Goal: Task Accomplishment & Management: Manage account settings

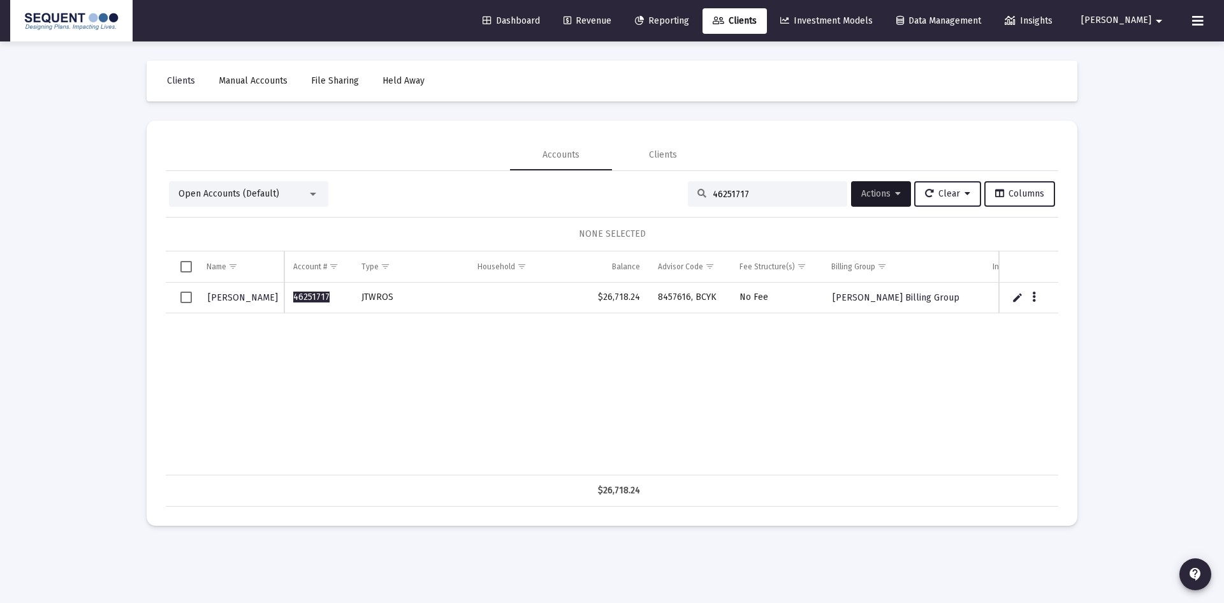
drag, startPoint x: 760, startPoint y: 194, endPoint x: 662, endPoint y: 207, distance: 98.4
click at [663, 205] on div "Open Accounts (Default) 46251717 Actions Clear Columns" at bounding box center [612, 194] width 886 height 26
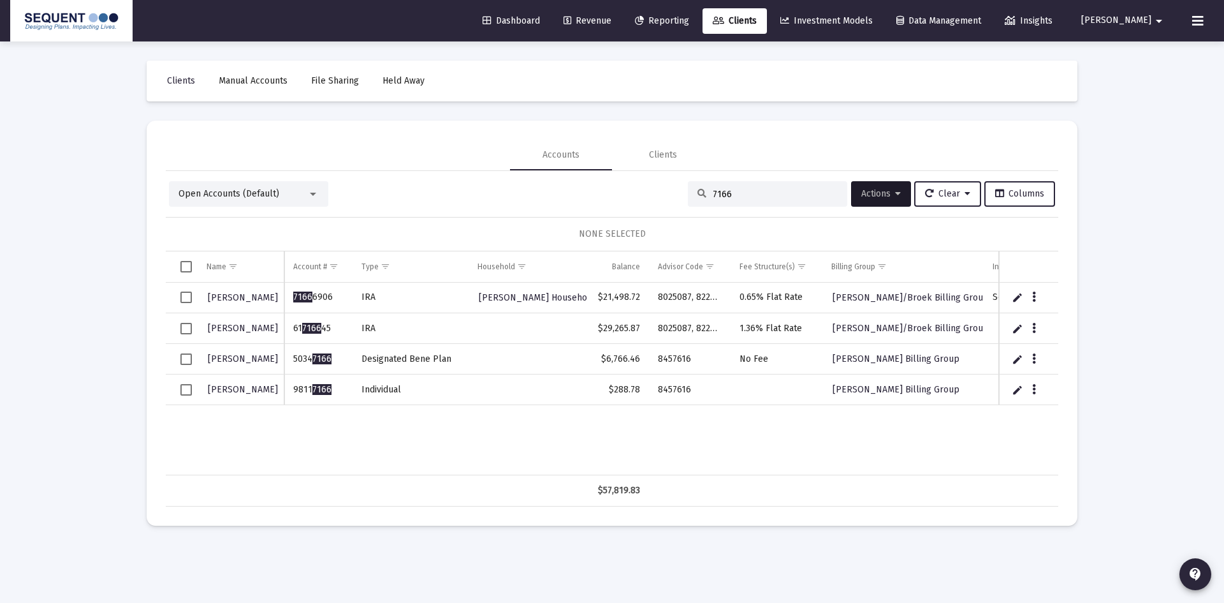
type input "7166"
click at [1036, 359] on button "Data grid" at bounding box center [1034, 358] width 11 height 11
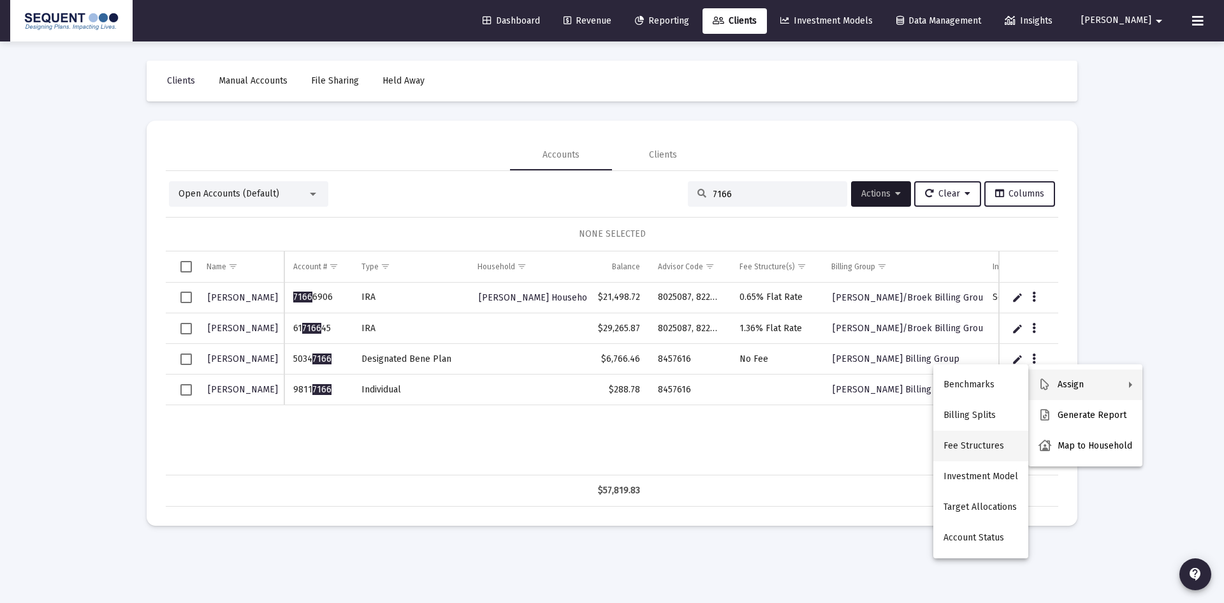
click at [981, 454] on button "Fee Structures" at bounding box center [981, 445] width 95 height 31
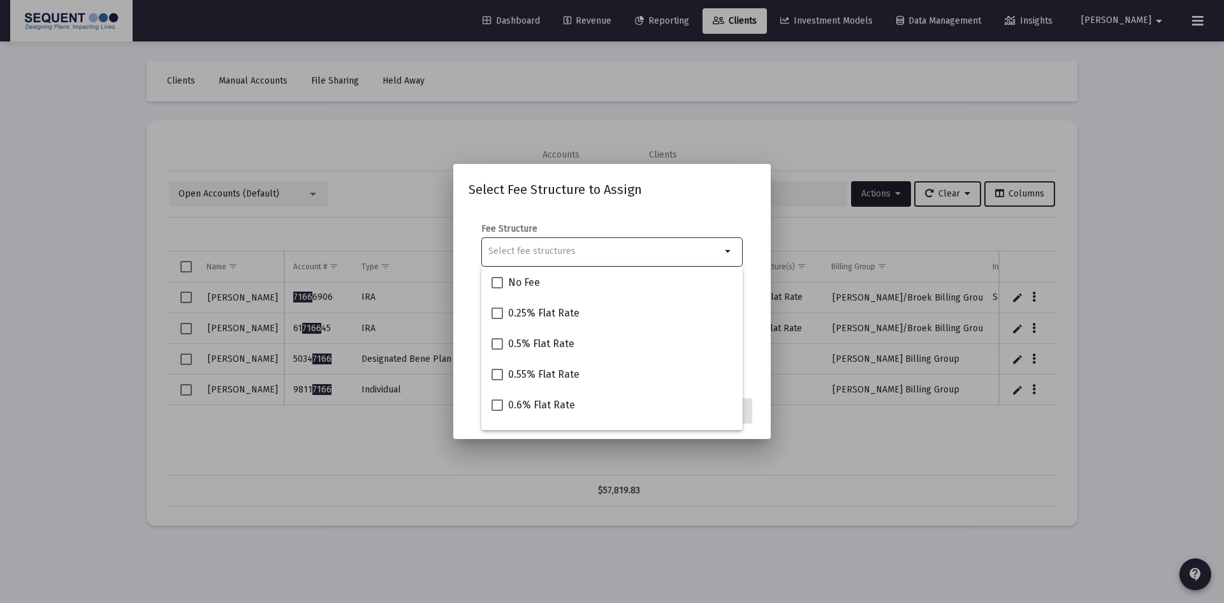
click at [571, 246] on input "Selection" at bounding box center [604, 251] width 233 height 10
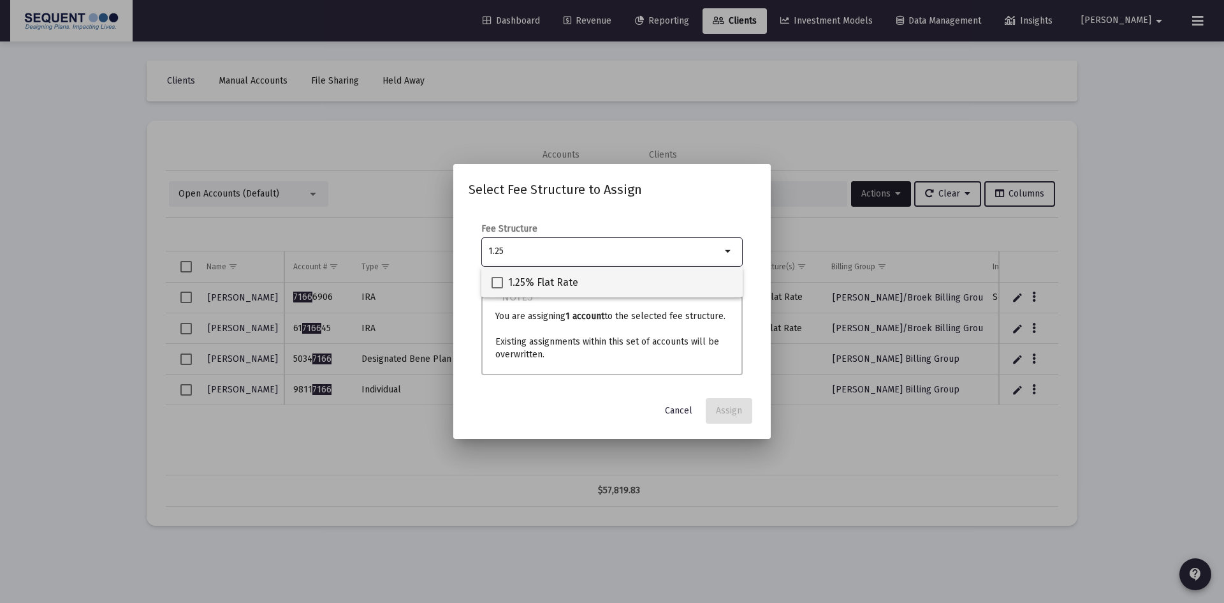
type input "1.25"
click at [500, 282] on span at bounding box center [497, 282] width 11 height 11
click at [497, 288] on input "1.25% Flat Rate" at bounding box center [497, 288] width 1 height 1
checkbox input "true"
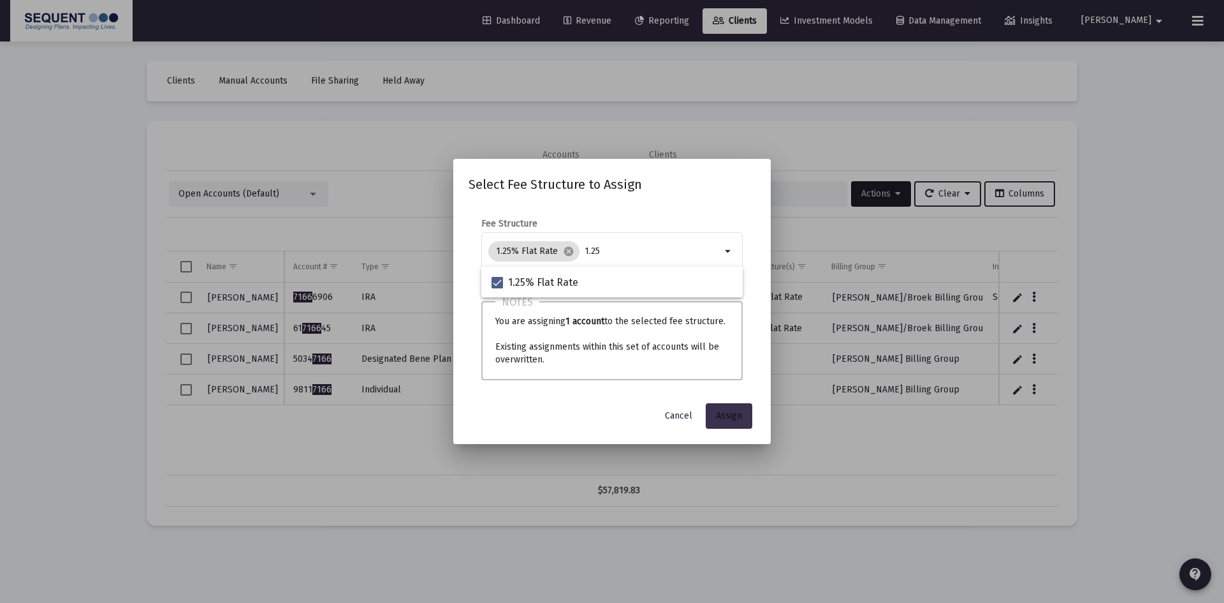
click at [732, 418] on span "Assign" at bounding box center [729, 415] width 26 height 11
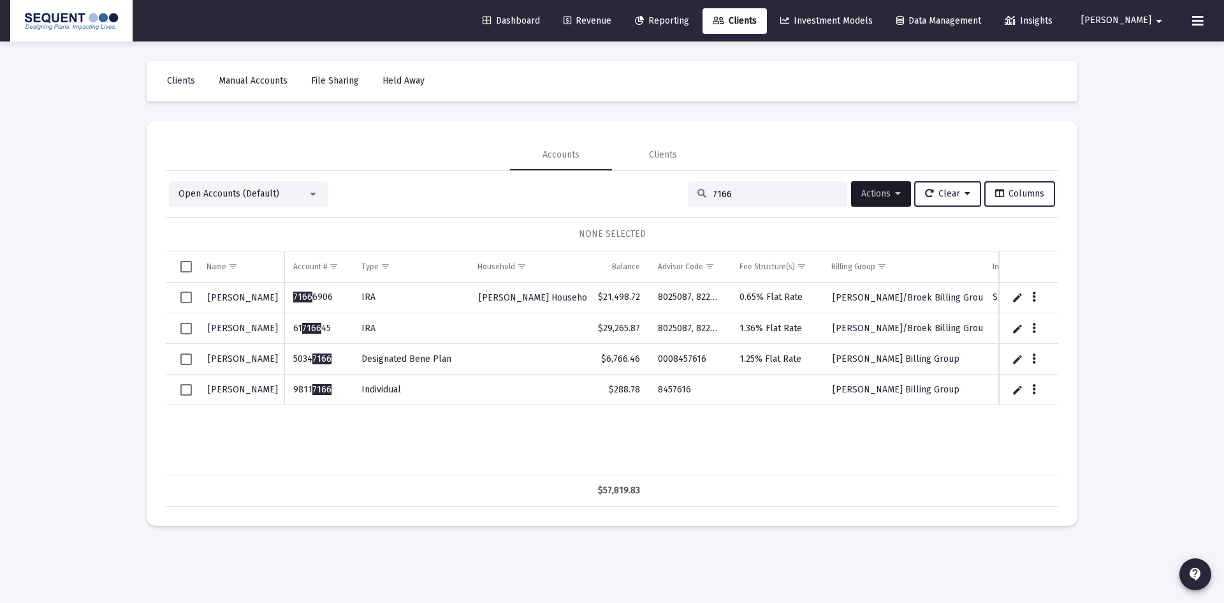
drag, startPoint x: 740, startPoint y: 195, endPoint x: 661, endPoint y: 201, distance: 79.9
click at [661, 200] on div "Open Accounts (Default) 7166 Actions Clear Columns" at bounding box center [612, 194] width 886 height 26
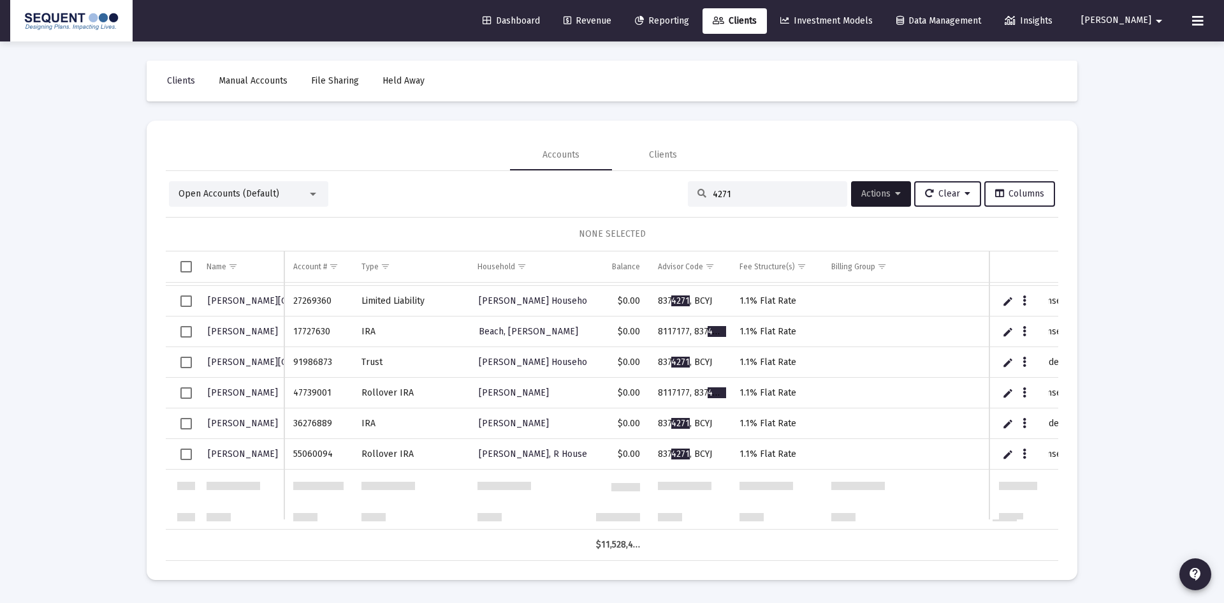
scroll to position [319, 0]
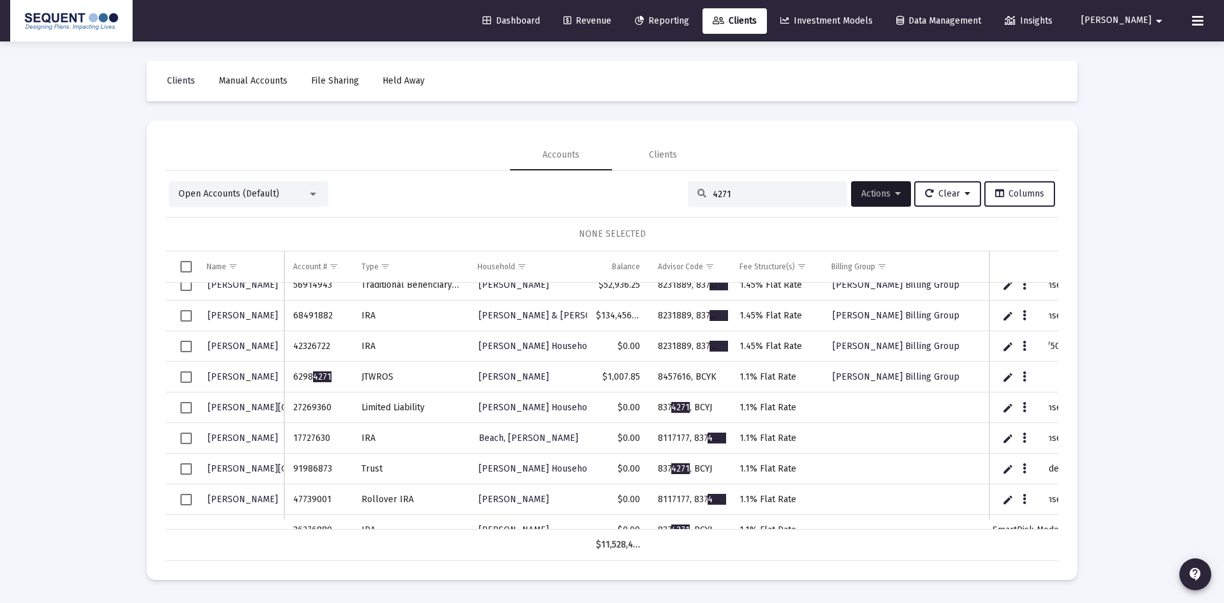
drag, startPoint x: 735, startPoint y: 194, endPoint x: 636, endPoint y: 198, distance: 98.3
click at [636, 198] on div "Open Accounts (Default) 4271 Actions Clear Columns" at bounding box center [612, 194] width 886 height 26
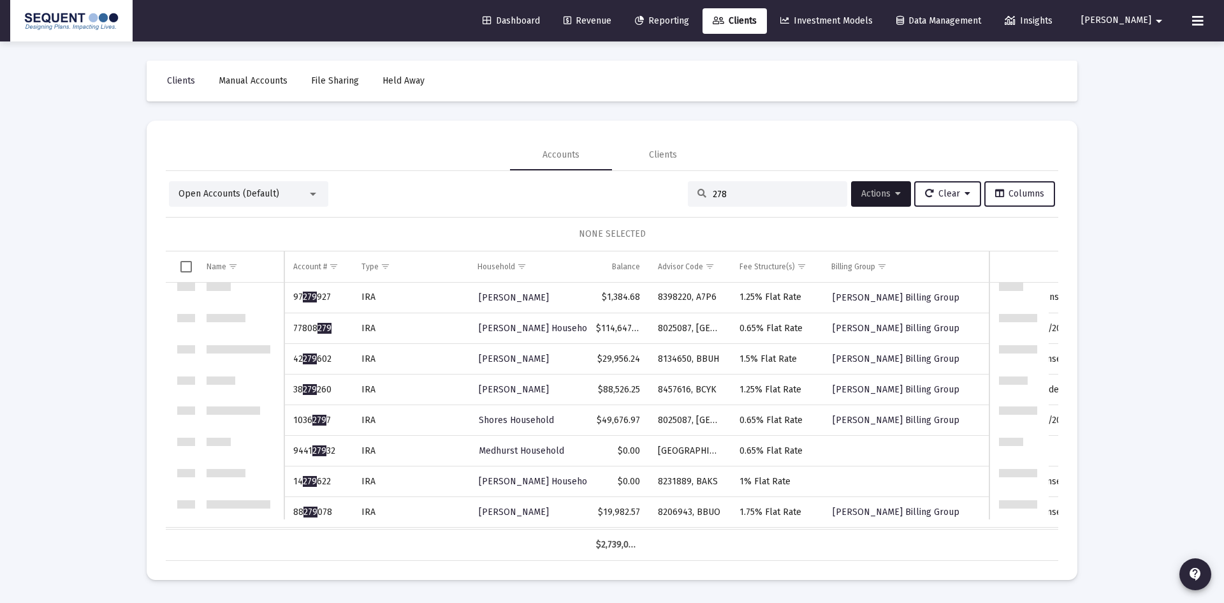
scroll to position [0, 0]
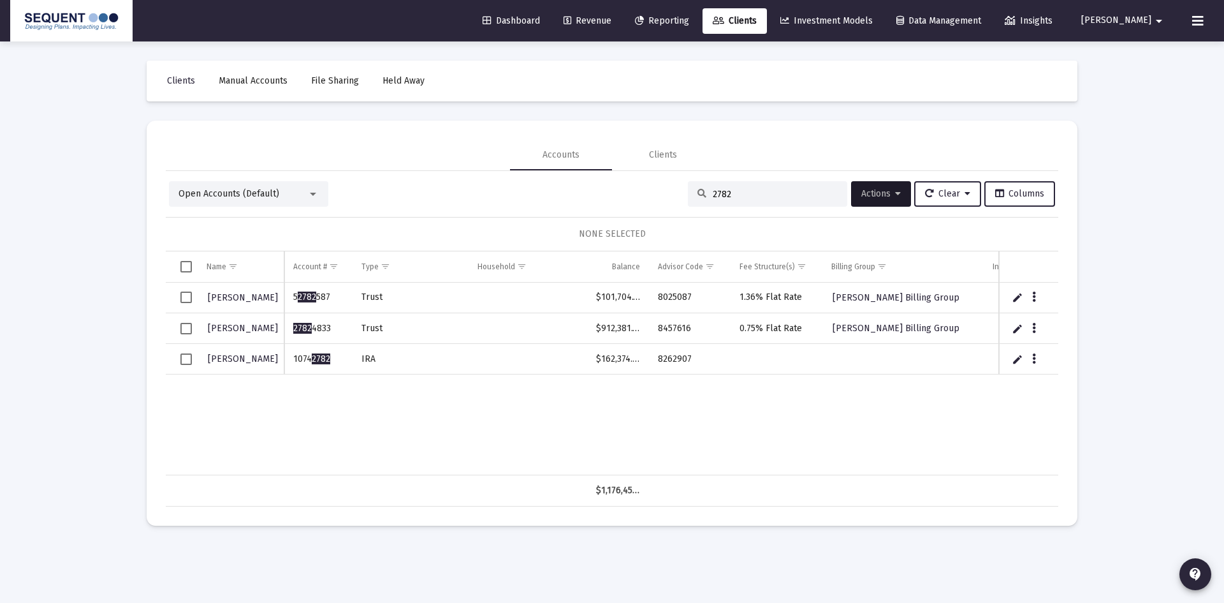
type input "2782"
drag, startPoint x: 334, startPoint y: 356, endPoint x: 287, endPoint y: 360, distance: 47.3
click at [287, 360] on td "1074 2782" at bounding box center [318, 359] width 68 height 31
copy td "1074 2782"
drag, startPoint x: 696, startPoint y: 358, endPoint x: 612, endPoint y: 366, distance: 84.0
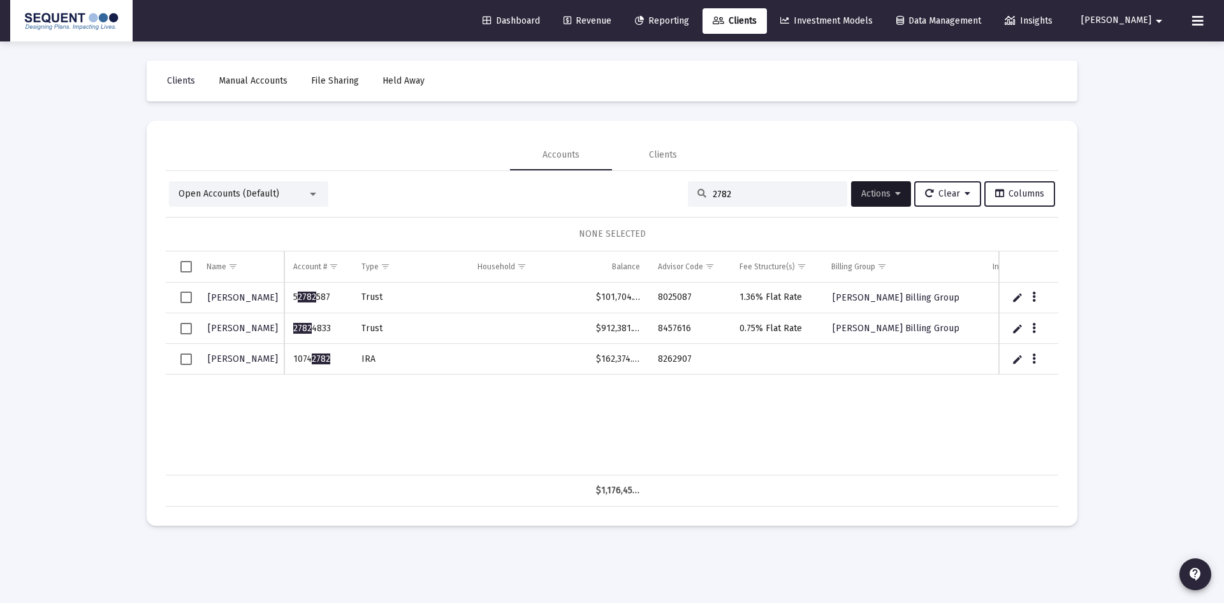
click at [642, 363] on tr "[PERSON_NAME] 1074 2782 IRA $162,374.02 8262907" at bounding box center [734, 359] width 1136 height 31
copy tr "8262907"
click at [1032, 356] on icon "Data grid" at bounding box center [1034, 358] width 4 height 15
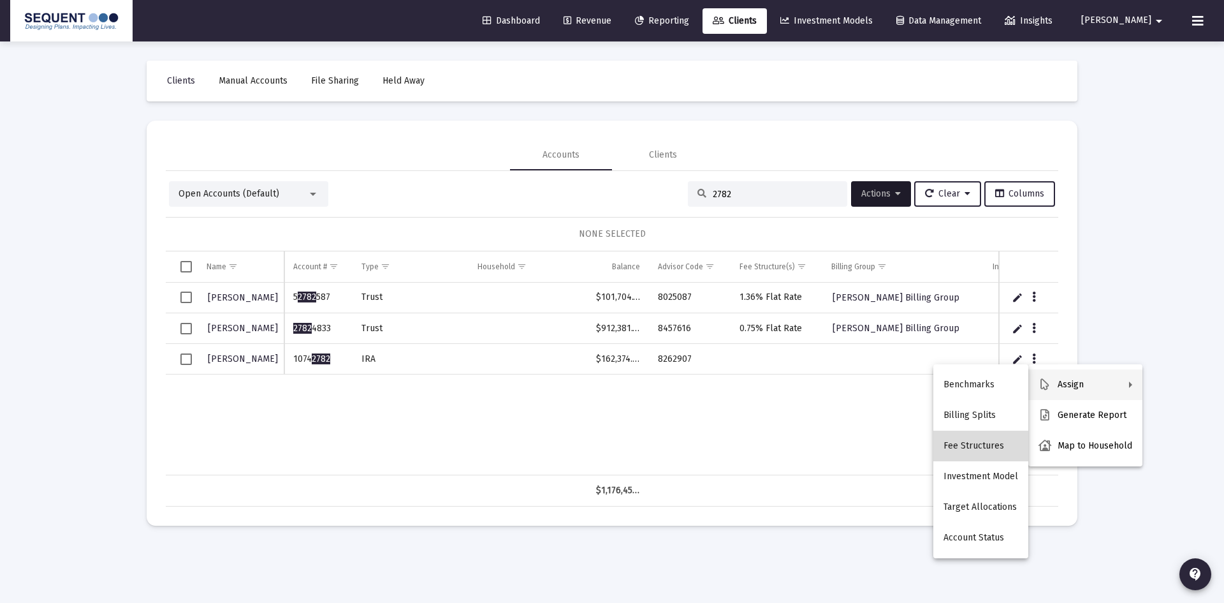
click at [1003, 439] on button "Fee Structures" at bounding box center [981, 445] width 95 height 31
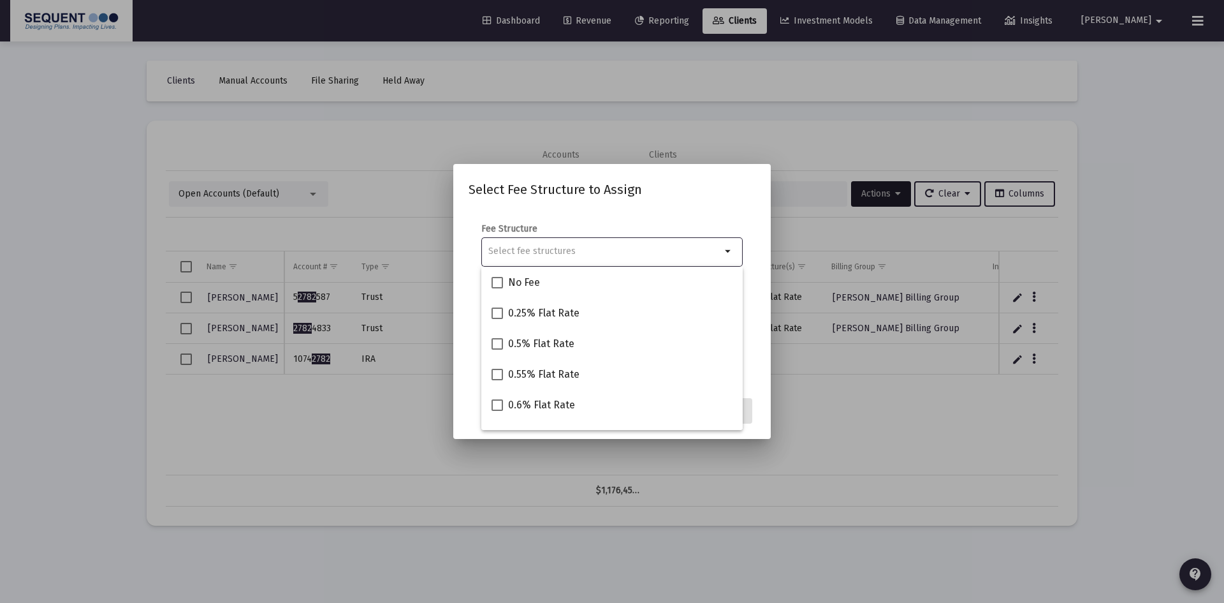
click at [573, 250] on input "Selection" at bounding box center [604, 251] width 233 height 10
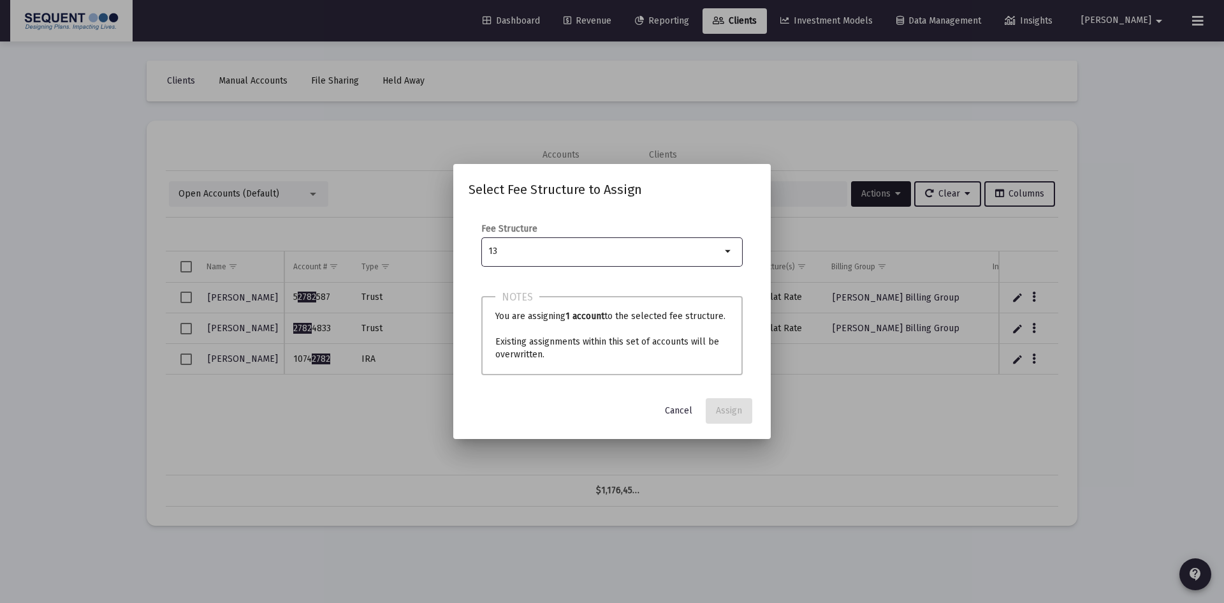
type input "1"
type input "1.36"
click at [560, 288] on span "1.36% Flat Rate" at bounding box center [543, 282] width 71 height 15
click at [497, 288] on input "1.36% Flat Rate" at bounding box center [497, 288] width 1 height 1
checkbox input "true"
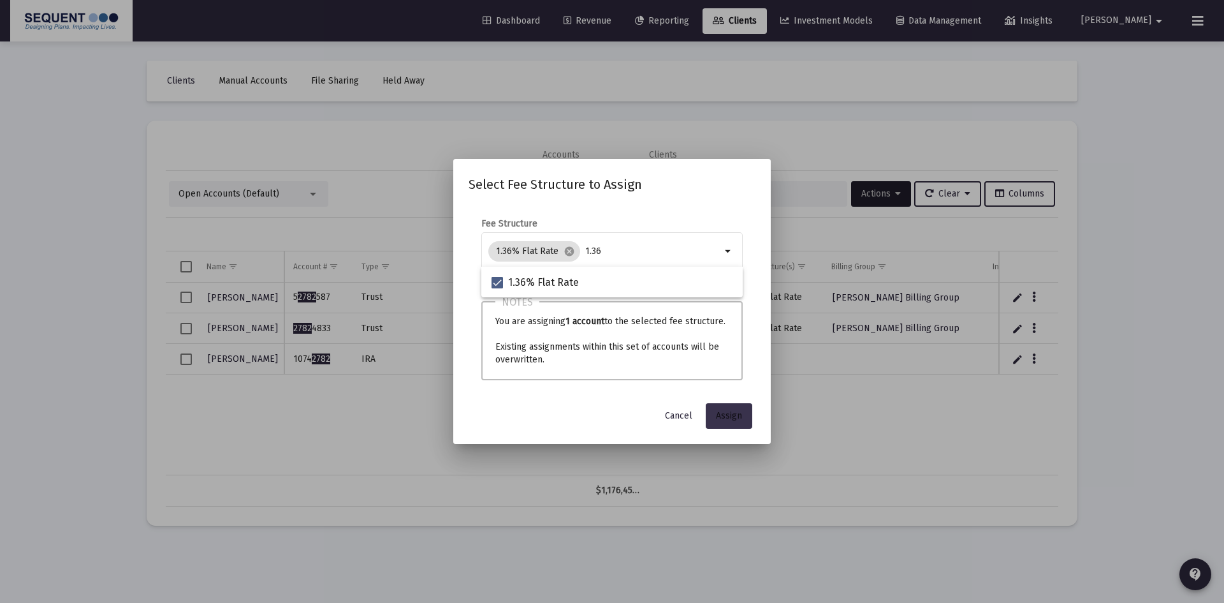
click at [722, 411] on span "Assign" at bounding box center [729, 415] width 26 height 11
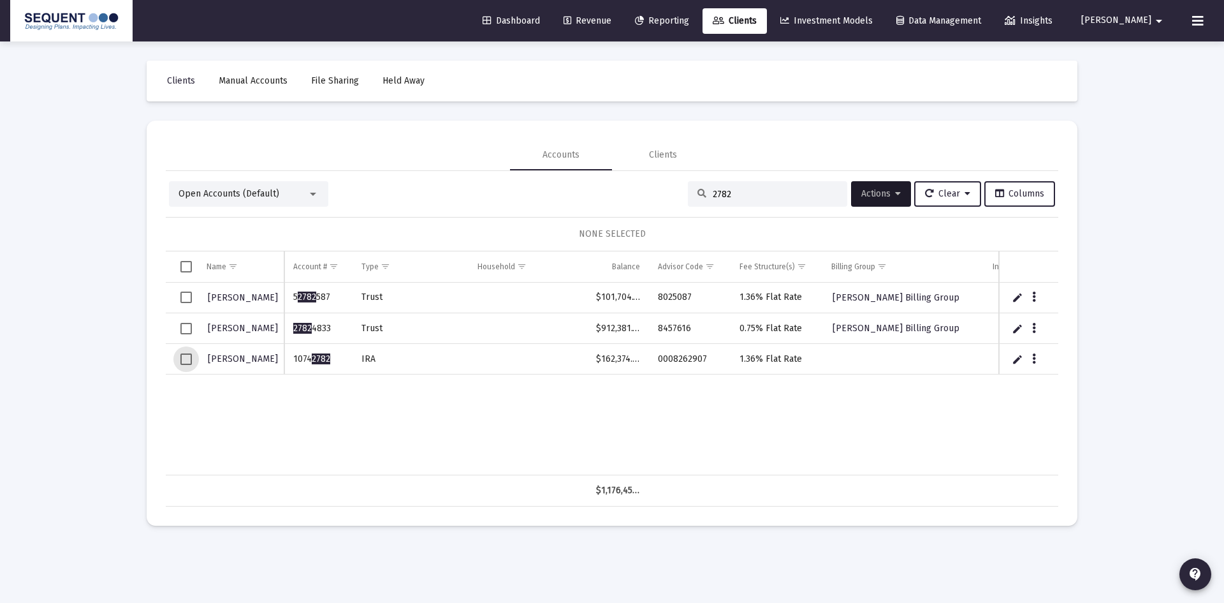
click at [183, 357] on span "Select row" at bounding box center [185, 358] width 11 height 11
click at [874, 194] on span "Actions" at bounding box center [882, 193] width 40 height 11
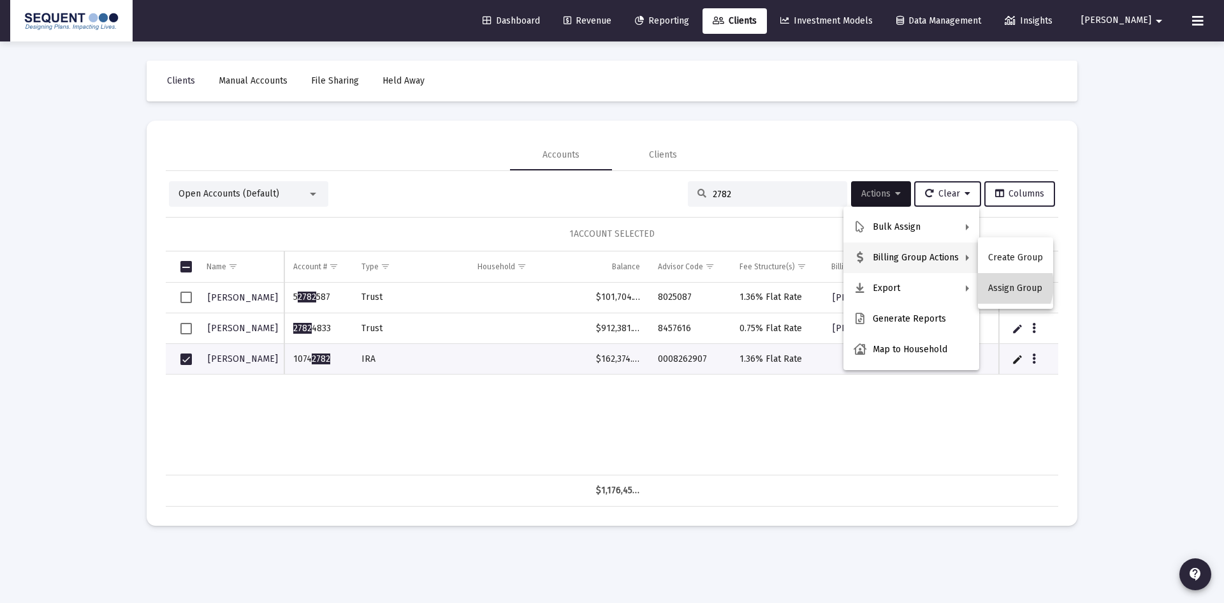
click at [1001, 285] on button "Assign Group" at bounding box center [1015, 288] width 75 height 31
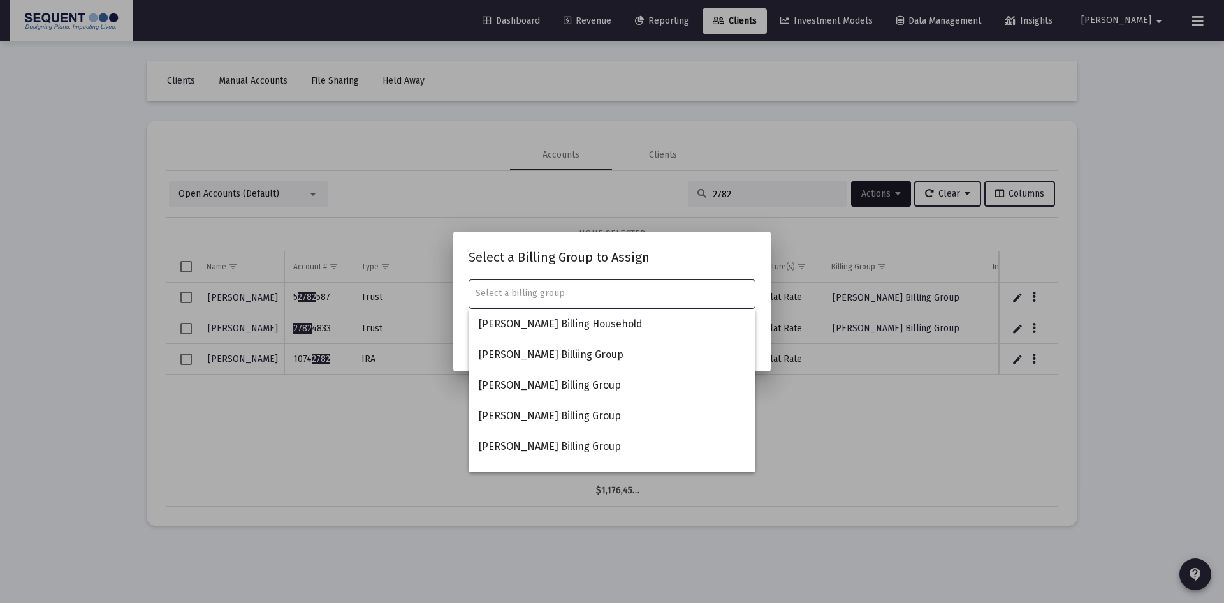
click at [626, 292] on input "text" at bounding box center [613, 293] width 274 height 10
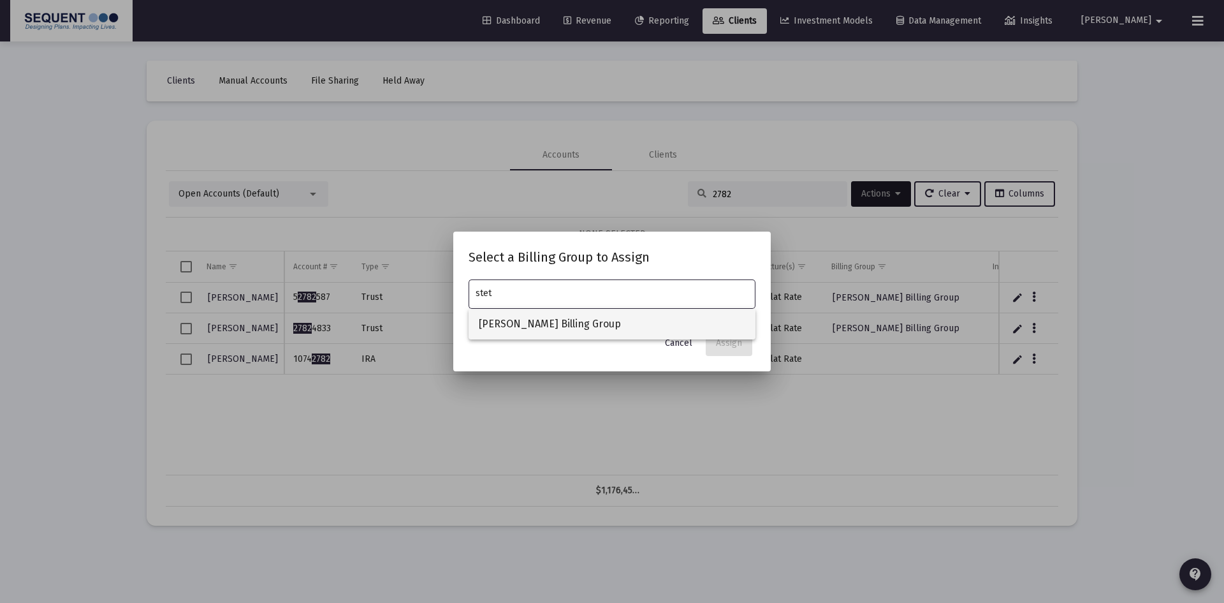
click at [594, 327] on span "[PERSON_NAME] Billing Group" at bounding box center [612, 324] width 267 height 31
type input "[PERSON_NAME] Billing Group"
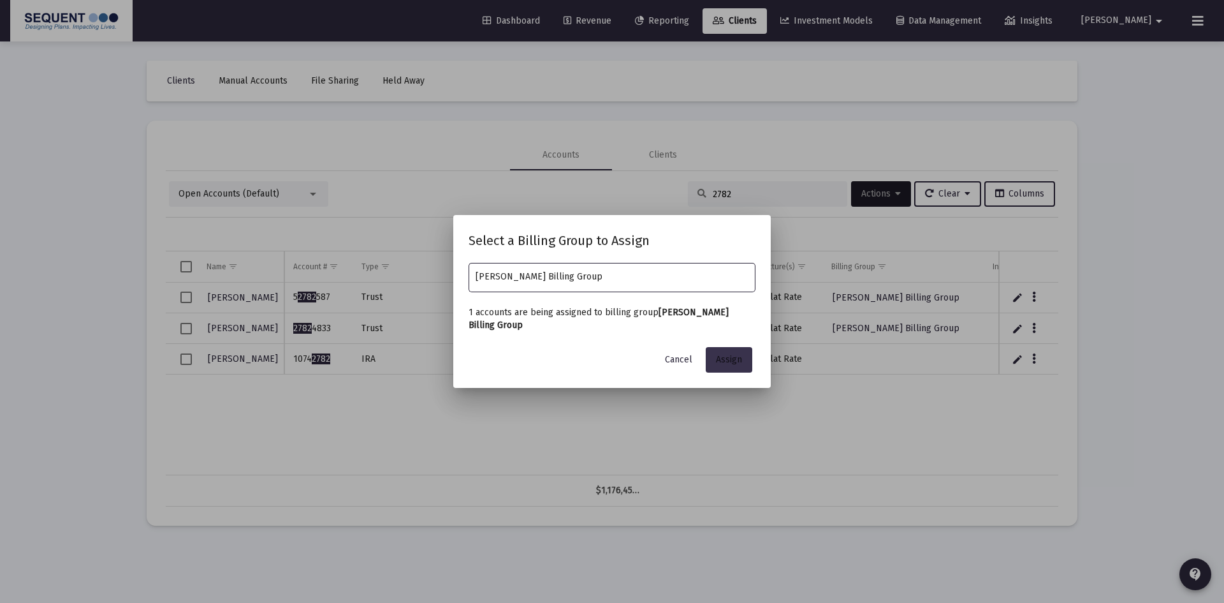
click at [716, 353] on button "Assign" at bounding box center [729, 360] width 47 height 26
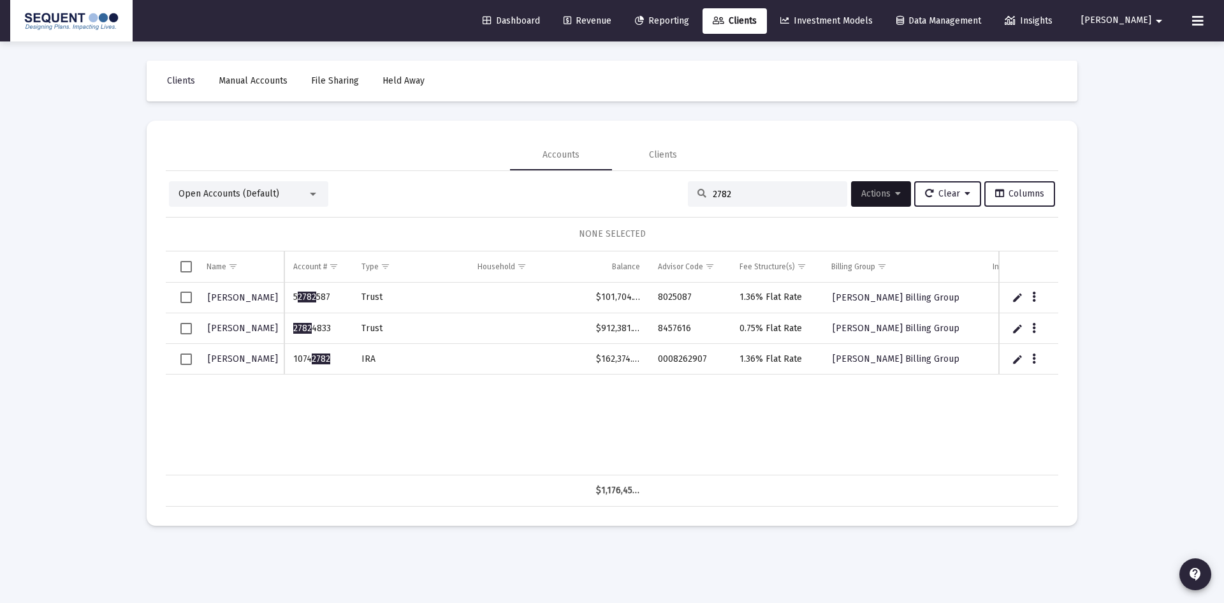
click at [747, 193] on input "2782" at bounding box center [775, 194] width 125 height 11
click at [728, 196] on input "2782" at bounding box center [775, 194] width 125 height 11
drag, startPoint x: 727, startPoint y: 195, endPoint x: 685, endPoint y: 194, distance: 42.1
click at [688, 194] on div "2782" at bounding box center [767, 194] width 159 height 26
type input "2782"
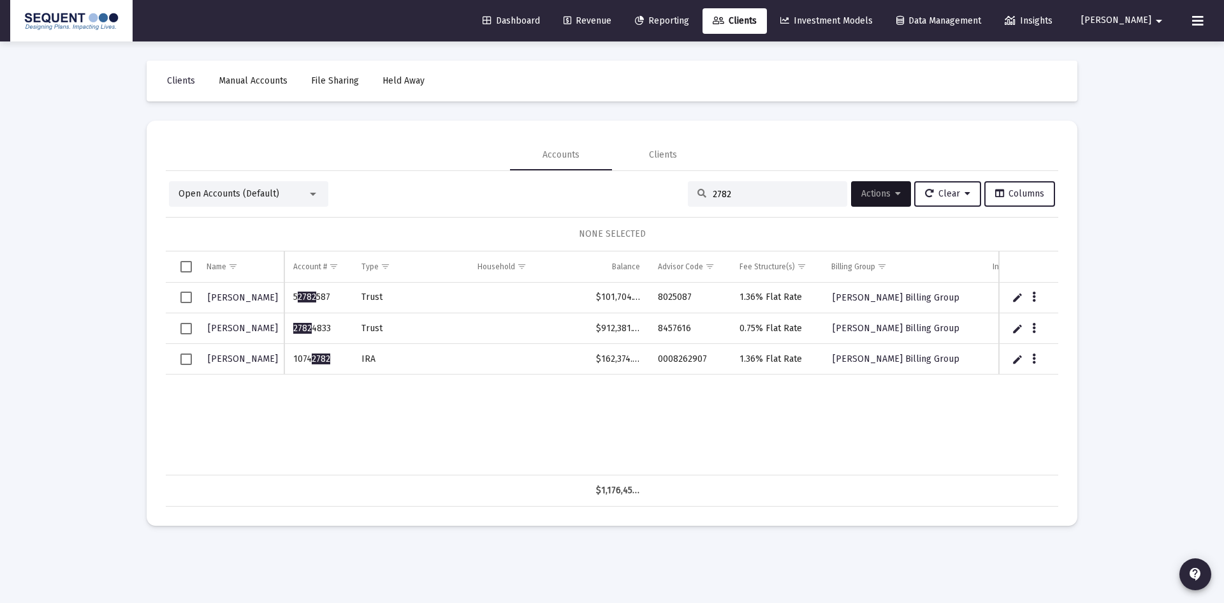
drag, startPoint x: 744, startPoint y: 199, endPoint x: 679, endPoint y: 202, distance: 65.1
click at [679, 202] on div "Open Accounts (Default) 2782 Actions Clear Columns" at bounding box center [612, 194] width 886 height 26
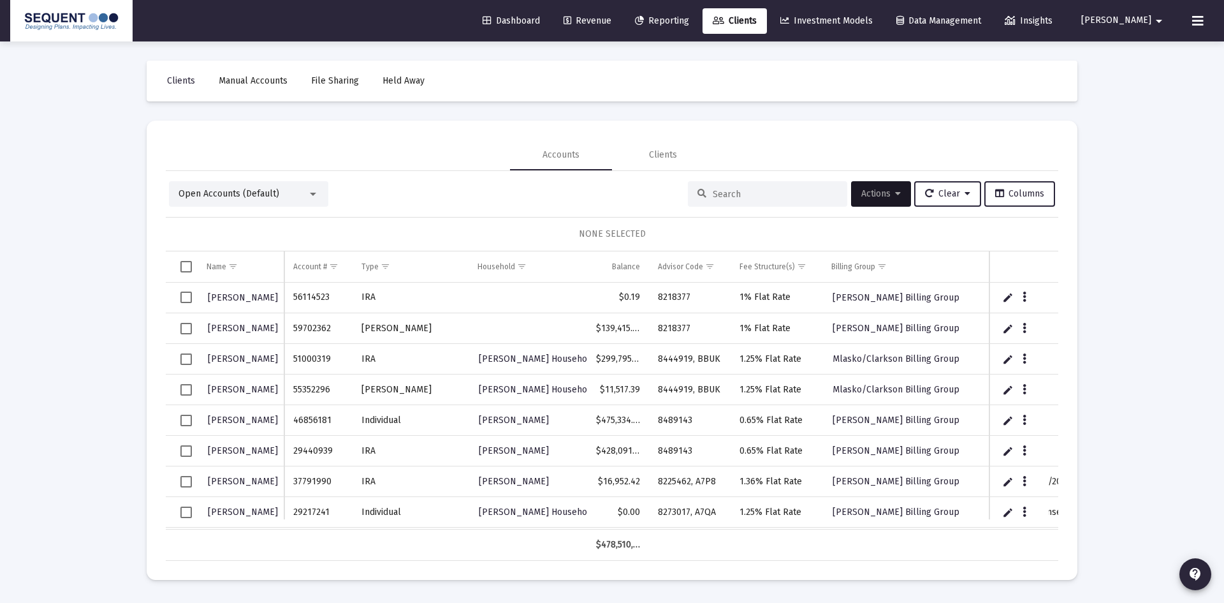
click at [713, 197] on input at bounding box center [775, 194] width 125 height 11
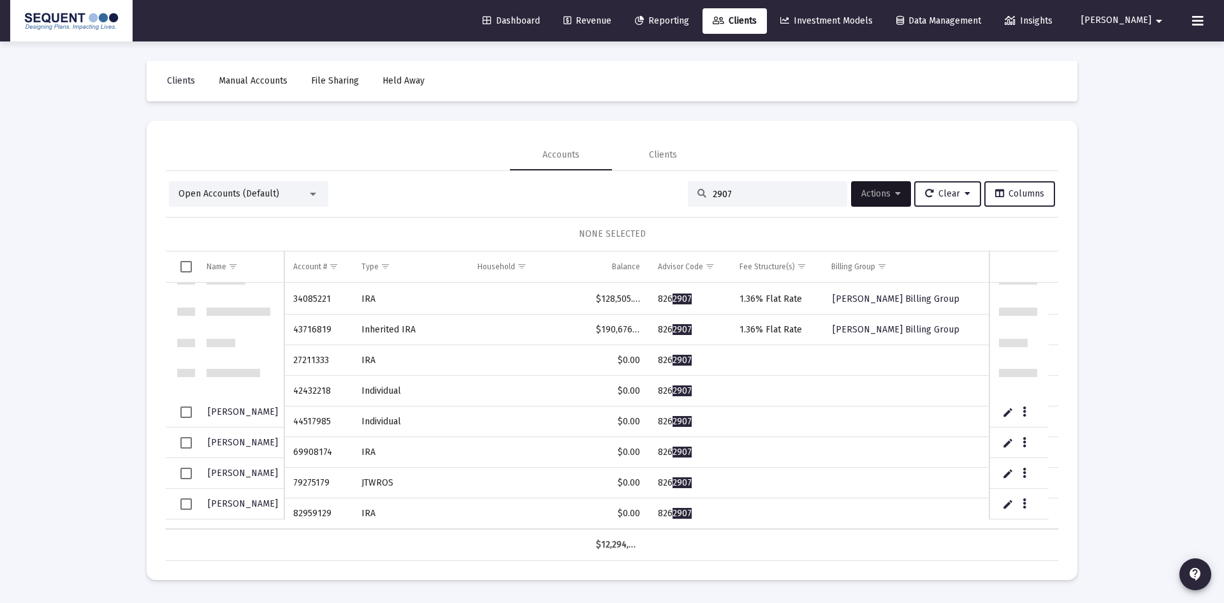
scroll to position [4233, 0]
click at [713, 191] on input "2907" at bounding box center [775, 194] width 125 height 11
type input "10742907"
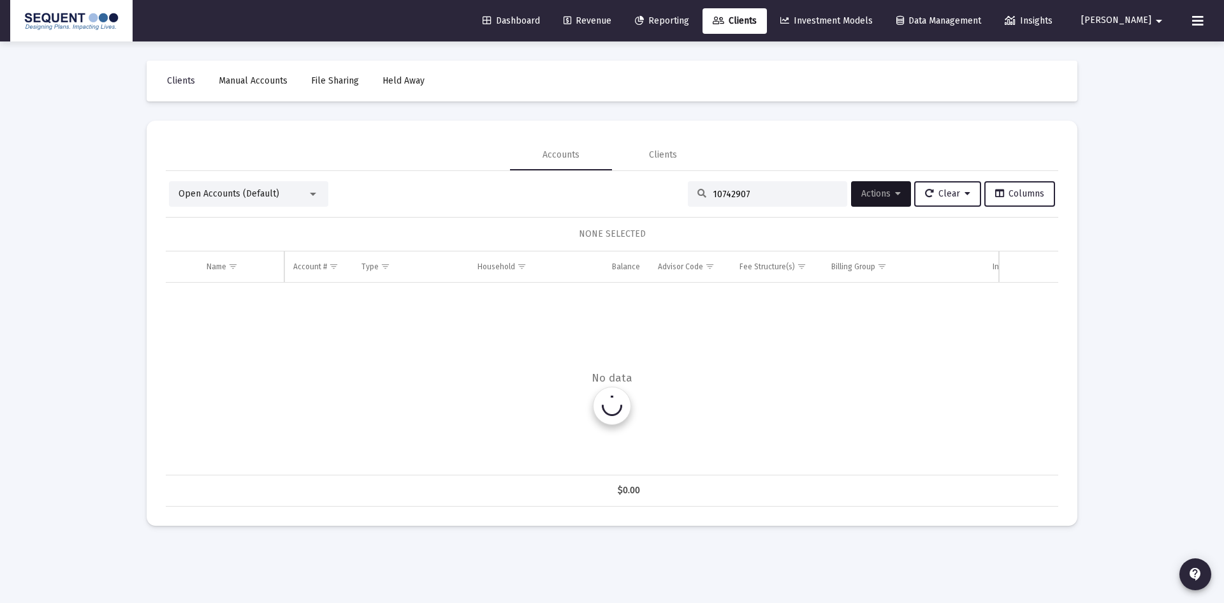
scroll to position [0, 0]
drag, startPoint x: 756, startPoint y: 193, endPoint x: 666, endPoint y: 198, distance: 89.5
click at [668, 197] on div "Open Accounts (Default) 10742907 Actions Clear Columns" at bounding box center [612, 194] width 886 height 26
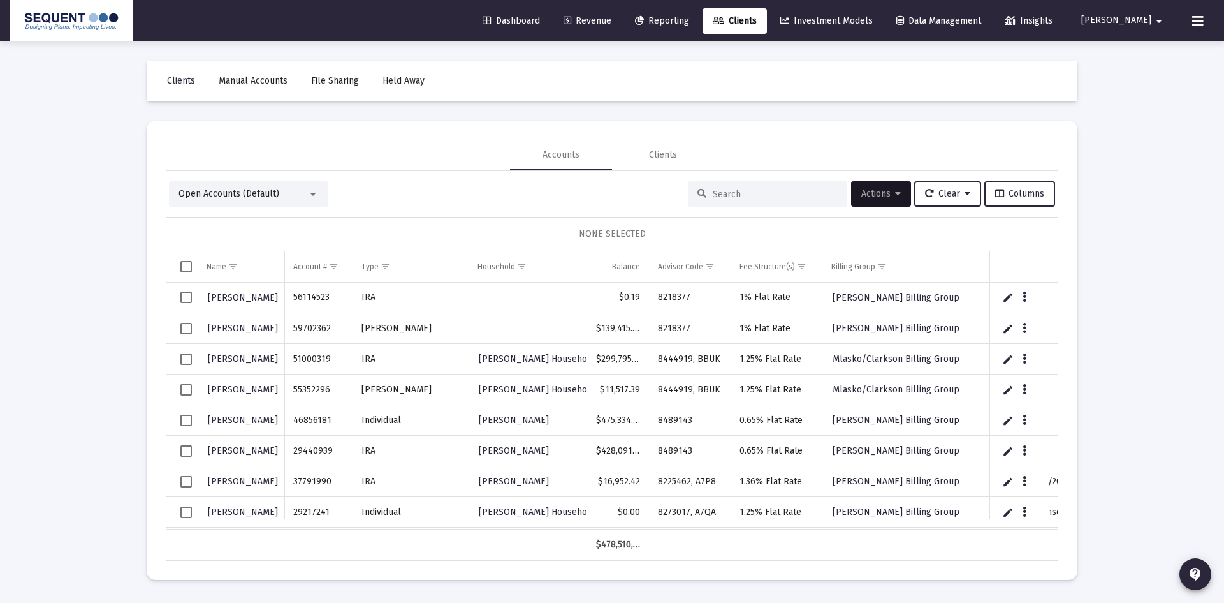
click at [725, 193] on input at bounding box center [775, 194] width 125 height 11
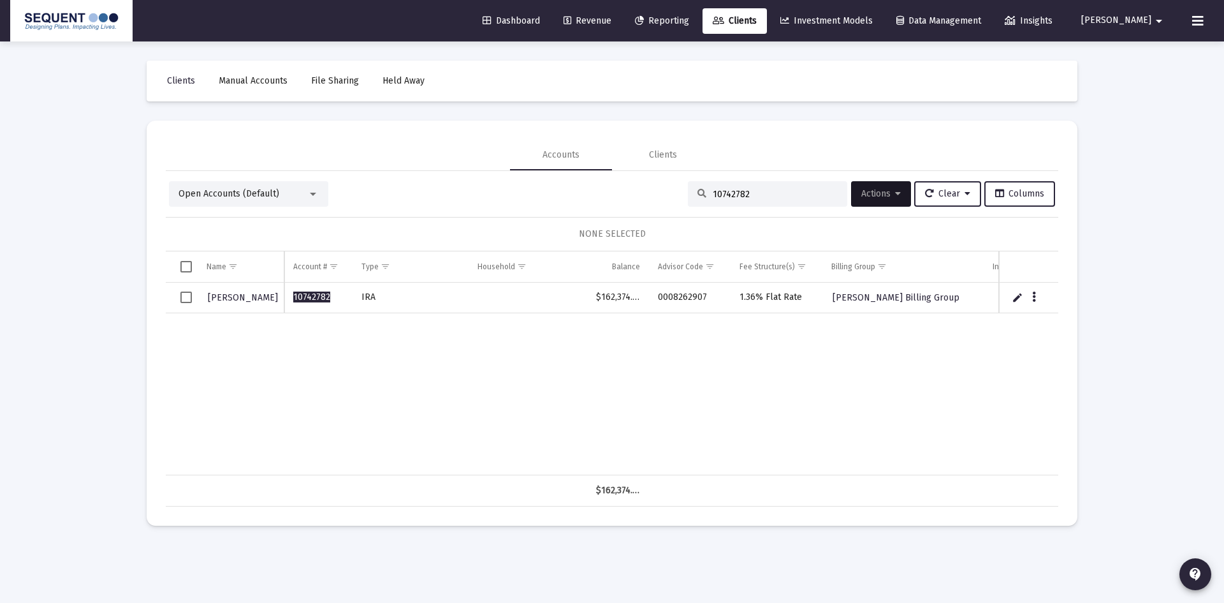
drag, startPoint x: 747, startPoint y: 186, endPoint x: 668, endPoint y: 191, distance: 79.8
click at [671, 191] on div "Open Accounts (Default) 10742782 Actions Clear Columns" at bounding box center [612, 194] width 886 height 26
drag, startPoint x: 746, startPoint y: 188, endPoint x: 680, endPoint y: 190, distance: 65.7
click at [688, 190] on div "10742782" at bounding box center [767, 194] width 159 height 26
type input "46251717"
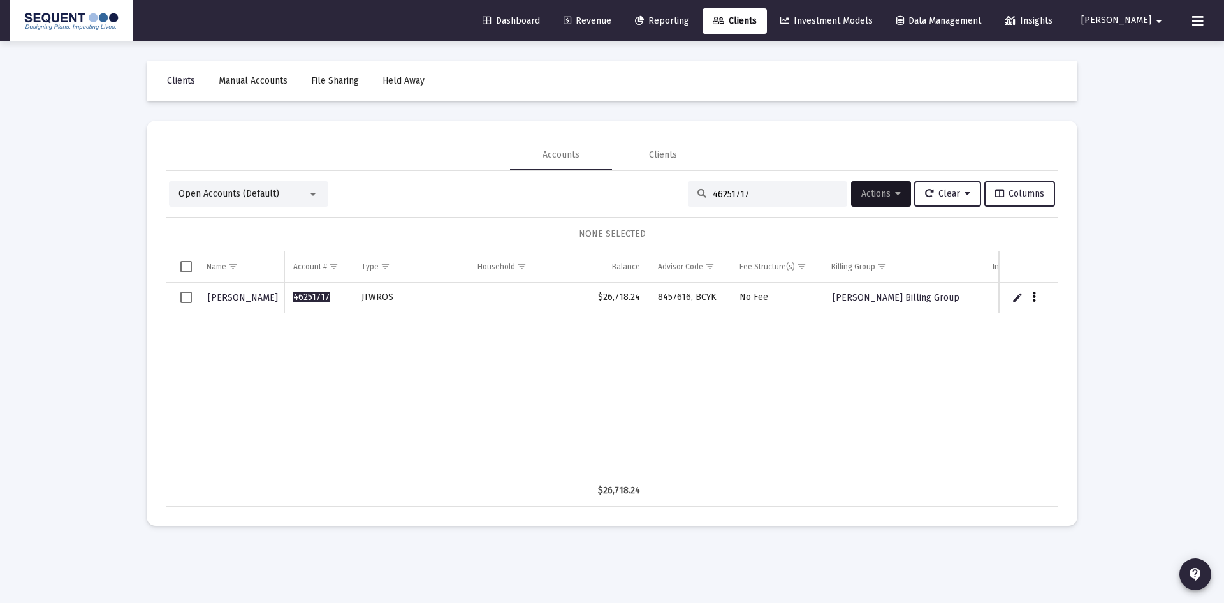
click at [1036, 295] on button "Data grid" at bounding box center [1034, 296] width 11 height 11
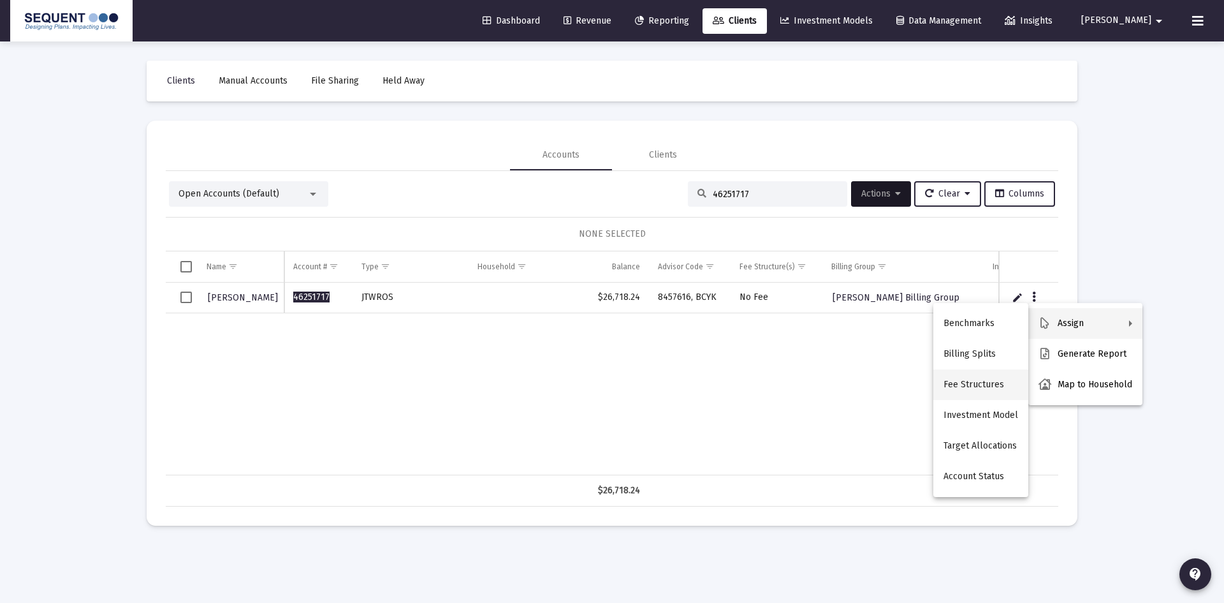
click at [983, 387] on button "Fee Structures" at bounding box center [981, 384] width 95 height 31
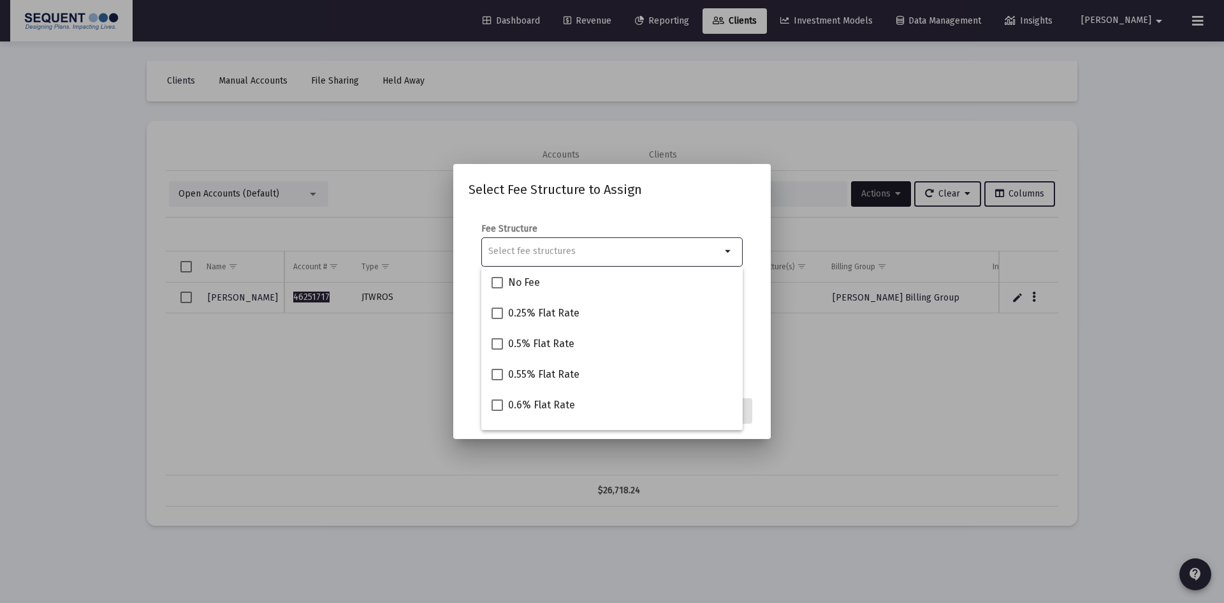
click at [544, 246] on input "Selection" at bounding box center [604, 251] width 233 height 10
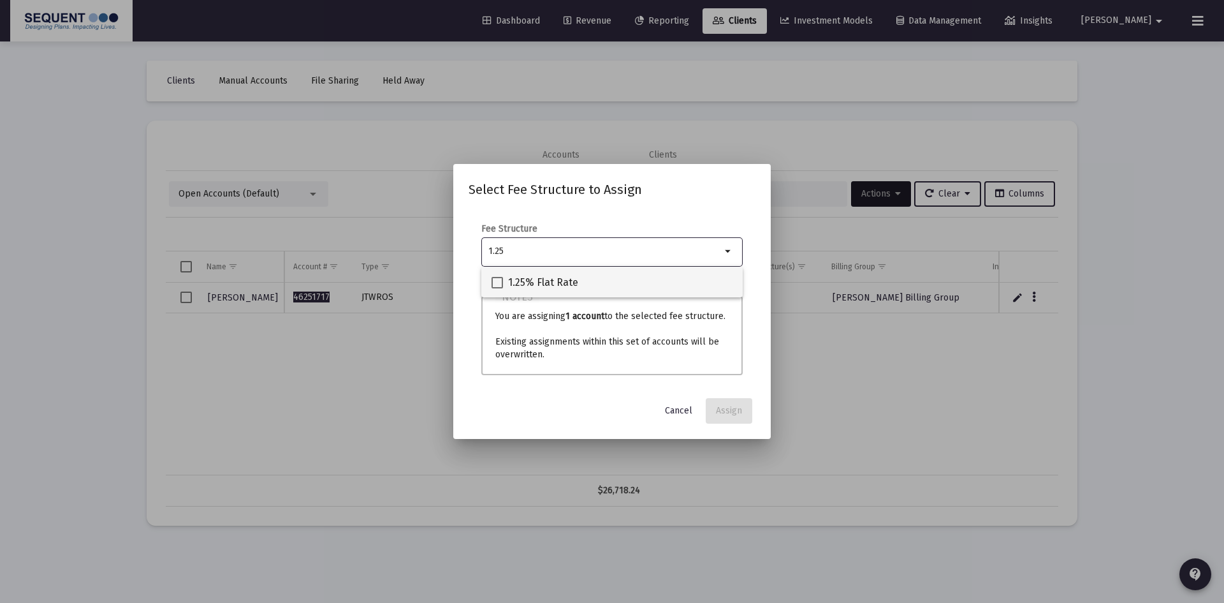
type input "1.25"
click at [543, 272] on mat-checkbox "1.25% Flat Rate" at bounding box center [535, 282] width 87 height 31
click at [511, 283] on span "1.25% Flat Rate" at bounding box center [543, 282] width 70 height 15
click at [497, 288] on input "1.25% Flat Rate" at bounding box center [497, 288] width 1 height 1
checkbox input "true"
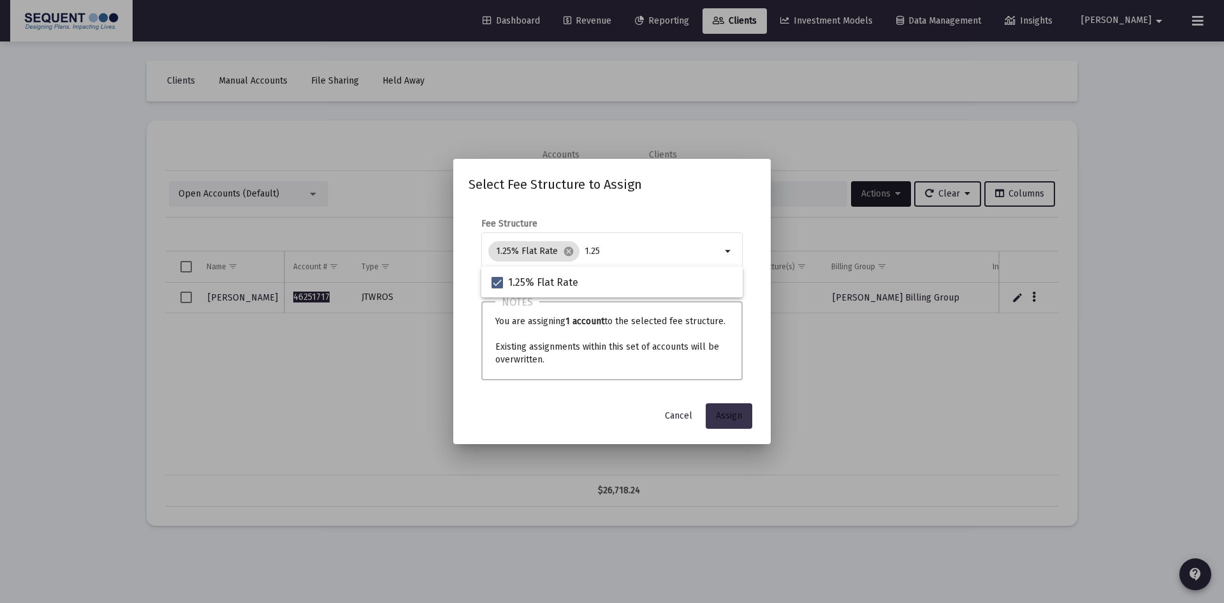
click at [728, 408] on button "Assign" at bounding box center [729, 416] width 47 height 26
